Goal: Transaction & Acquisition: Purchase product/service

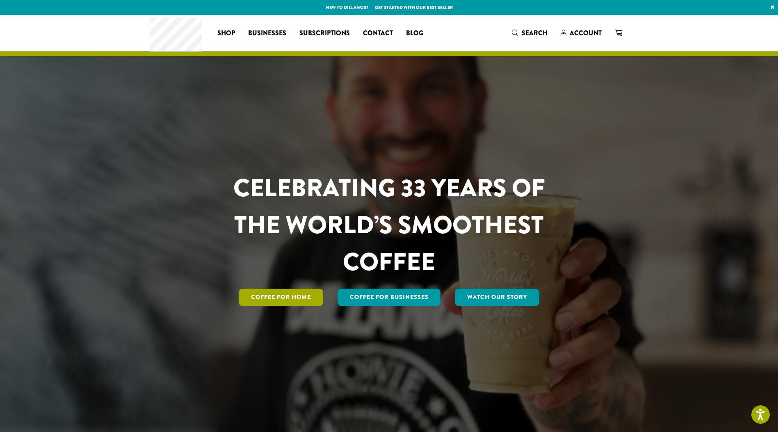
click at [295, 299] on link "Coffee for Home" at bounding box center [281, 296] width 85 height 17
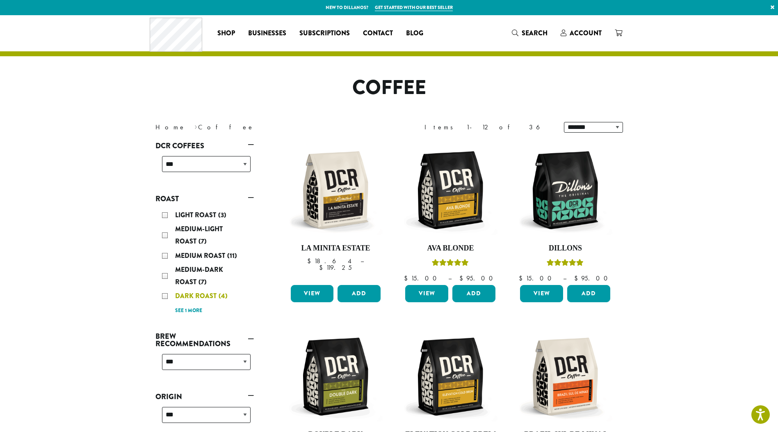
click at [167, 295] on div "Dark Roast (4)" at bounding box center [206, 296] width 89 height 12
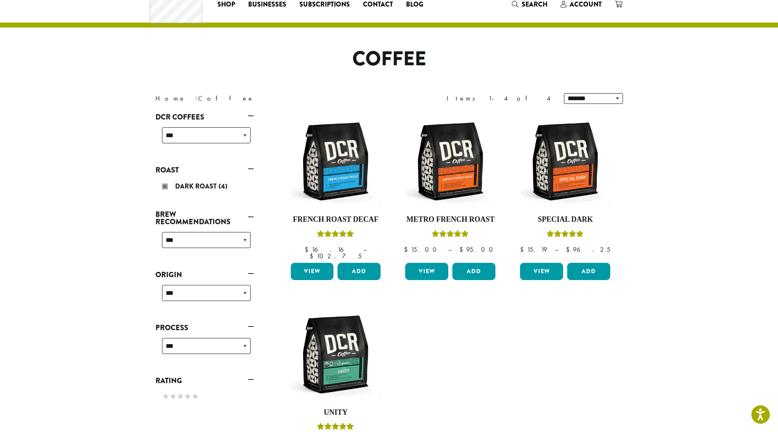
scroll to position [50, 0]
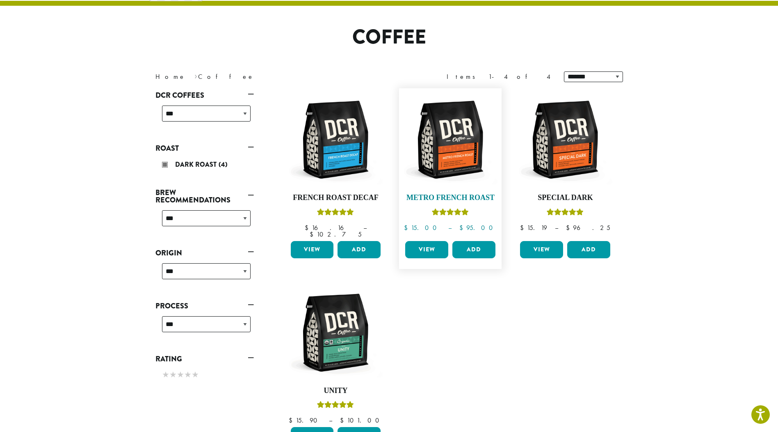
click at [453, 151] on img at bounding box center [450, 139] width 94 height 94
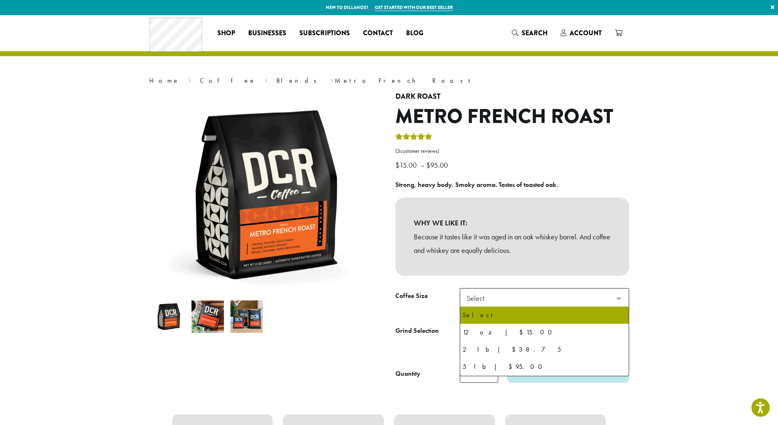
click at [619, 295] on b at bounding box center [619, 299] width 20 height 20
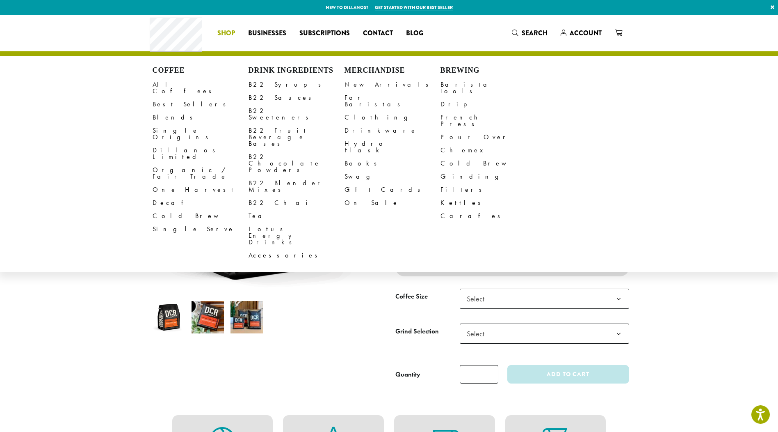
click at [229, 34] on span "Shop" at bounding box center [226, 33] width 18 height 10
